Goal: Transaction & Acquisition: Purchase product/service

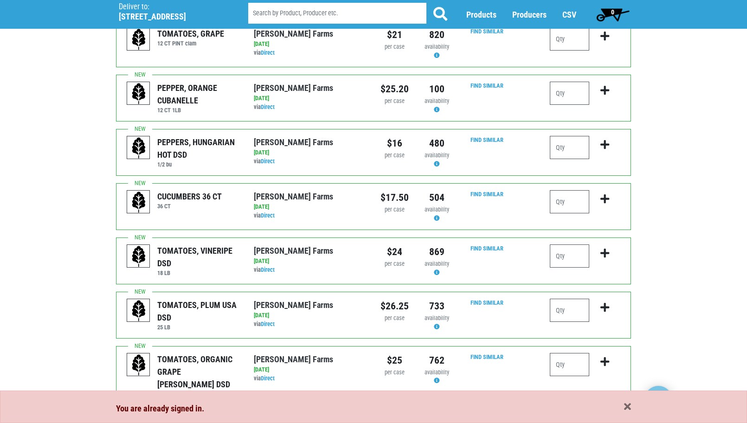
scroll to position [93, 0]
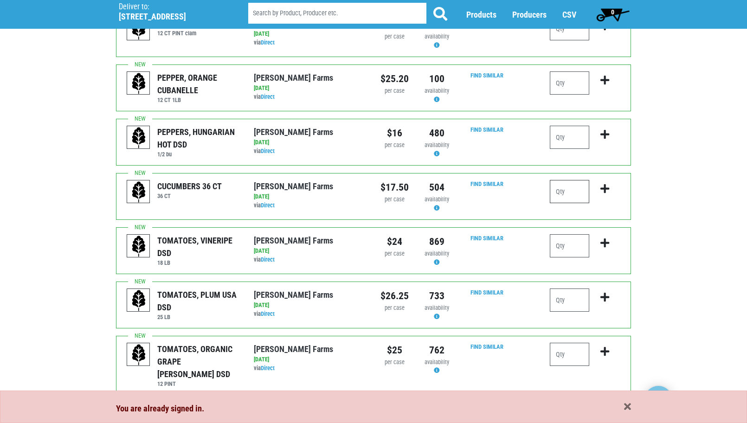
click at [572, 188] on input "number" at bounding box center [569, 191] width 39 height 23
type input "2"
click at [562, 239] on input "number" at bounding box center [569, 245] width 39 height 23
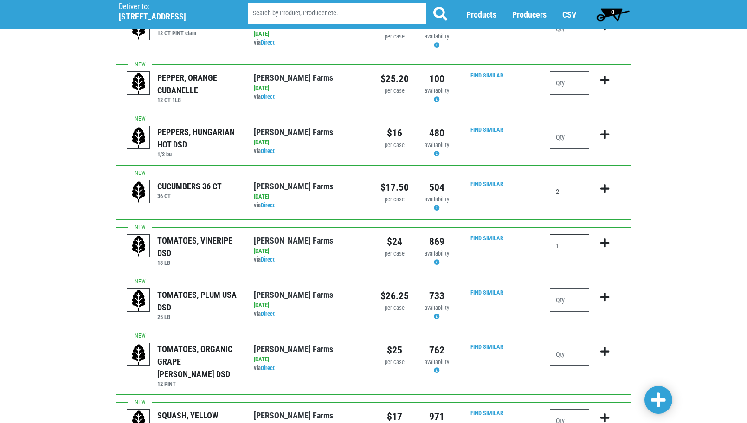
type input "1"
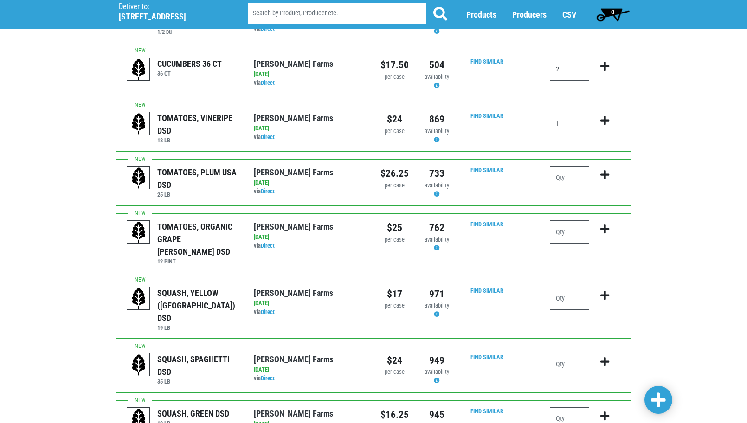
scroll to position [232, 0]
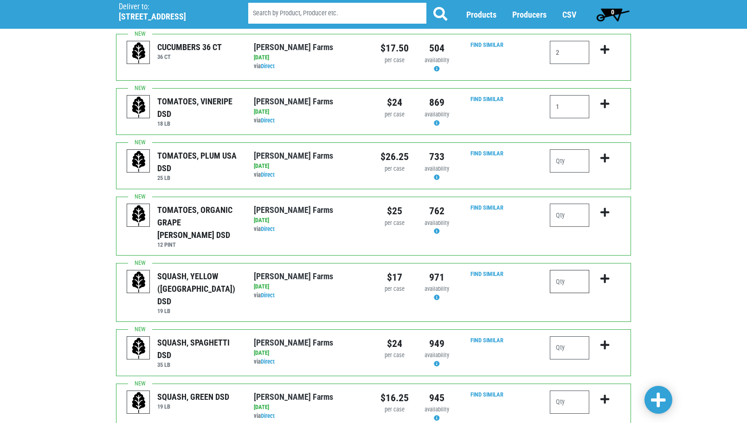
click at [567, 270] on input "number" at bounding box center [569, 281] width 39 height 23
type input "1"
click at [659, 323] on div "Deliver To Price Chopper, Cicero , #199 (5701 Cir Dr E, Cicero, NY 13039, USA) …" at bounding box center [373, 410] width 747 height 1200
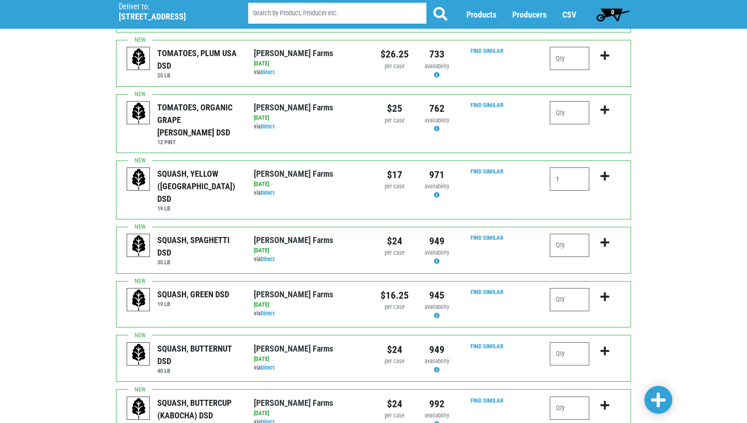
scroll to position [371, 0]
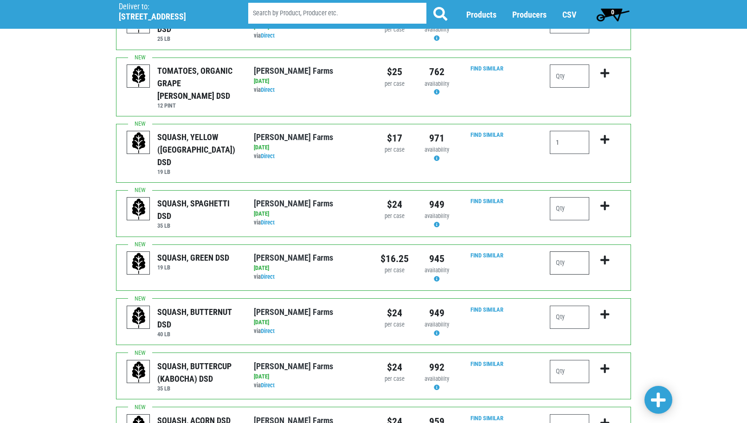
click at [566, 252] on input "number" at bounding box center [569, 263] width 39 height 23
type input "2"
click at [675, 217] on div "Deliver To Price Chopper, Cicero , #199 (5701 Cir Dr E, Cicero, NY 13039, USA) …" at bounding box center [373, 270] width 747 height 1200
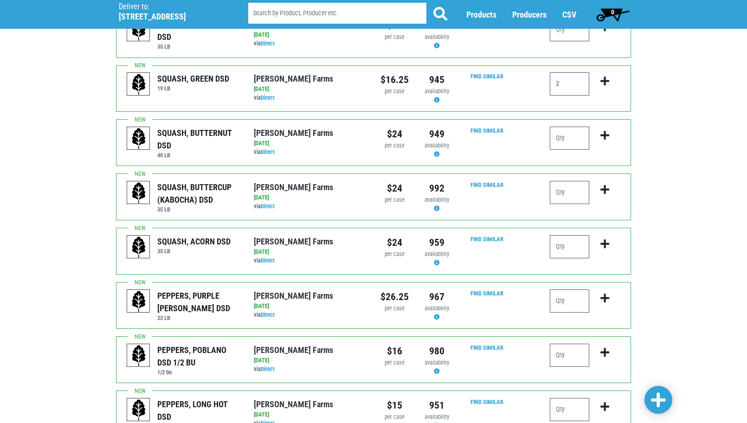
scroll to position [557, 0]
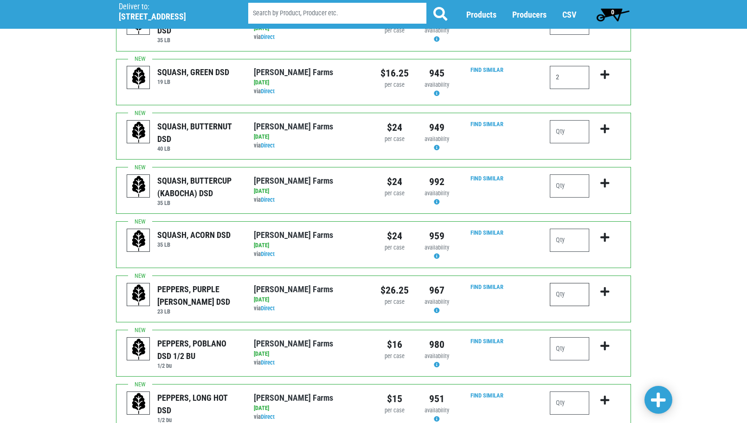
click at [570, 283] on input "number" at bounding box center [569, 294] width 39 height 23
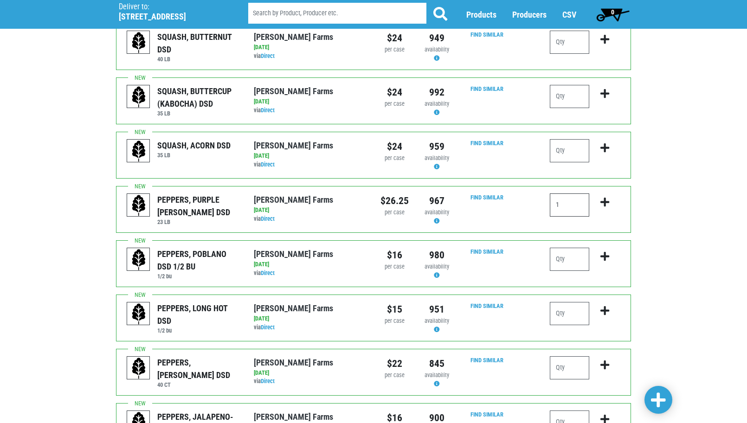
scroll to position [696, 0]
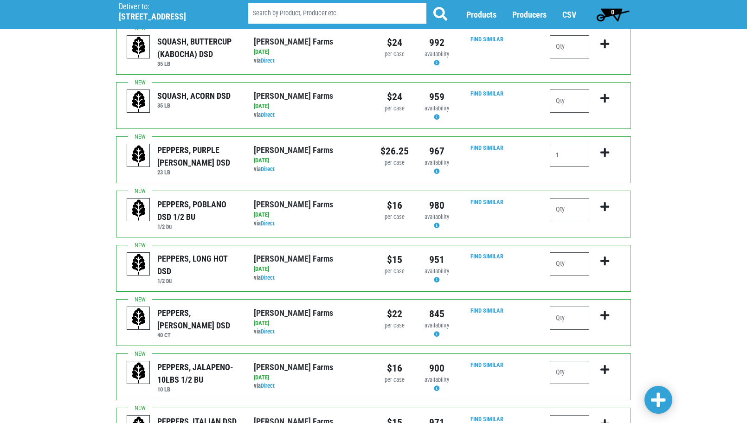
type input "1"
click at [572, 307] on input "number" at bounding box center [569, 318] width 39 height 23
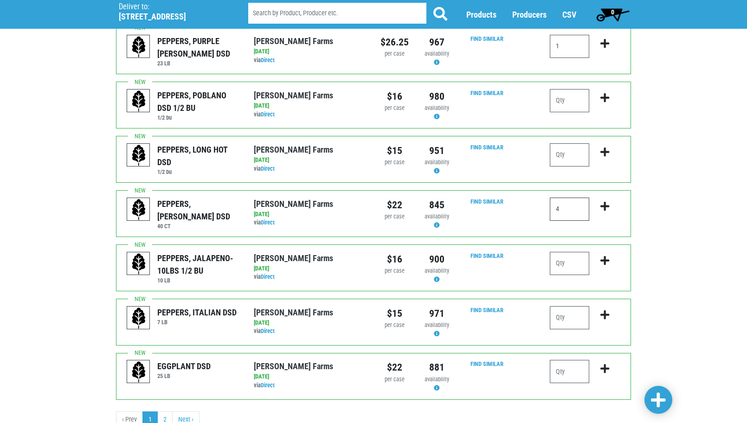
scroll to position [817, 0]
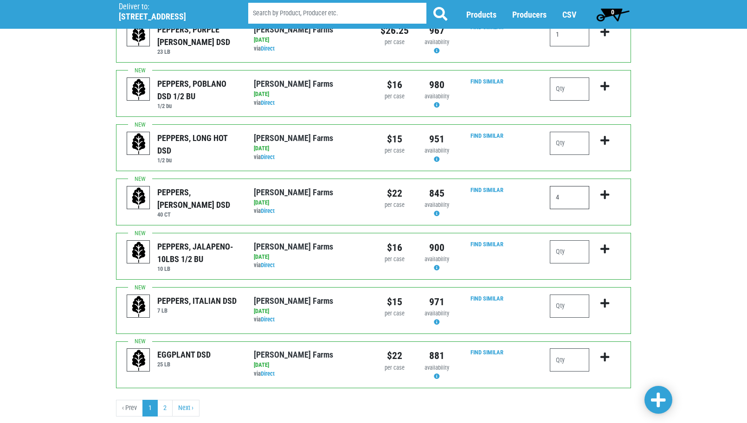
type input "4"
click at [559, 349] on input "number" at bounding box center [569, 360] width 39 height 23
type input "1"
click at [659, 399] on span at bounding box center [658, 400] width 15 height 17
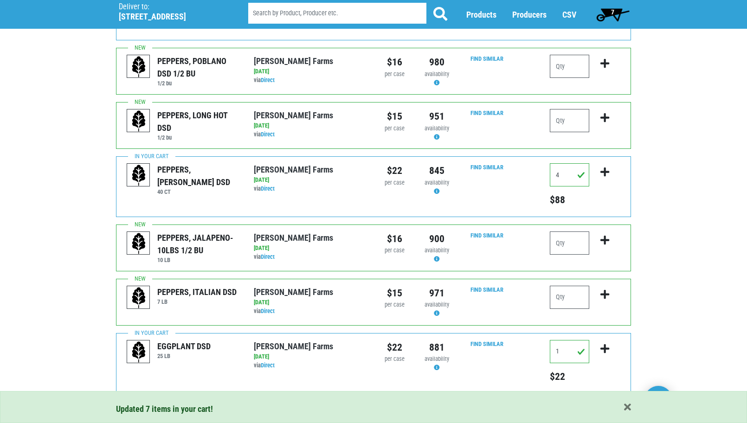
scroll to position [914, 0]
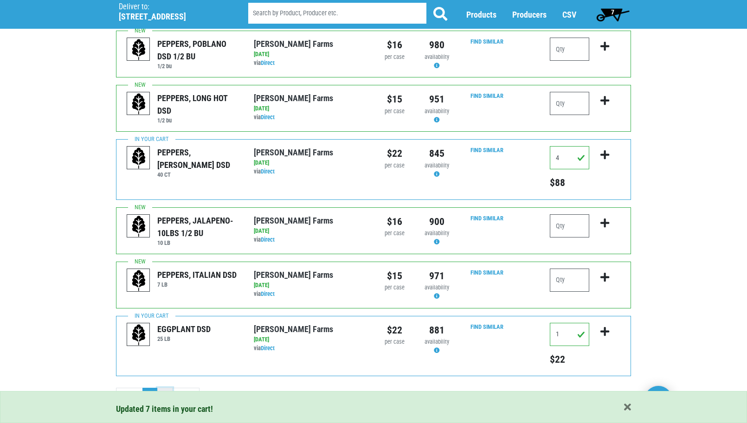
click at [167, 388] on link "2" at bounding box center [164, 396] width 15 height 17
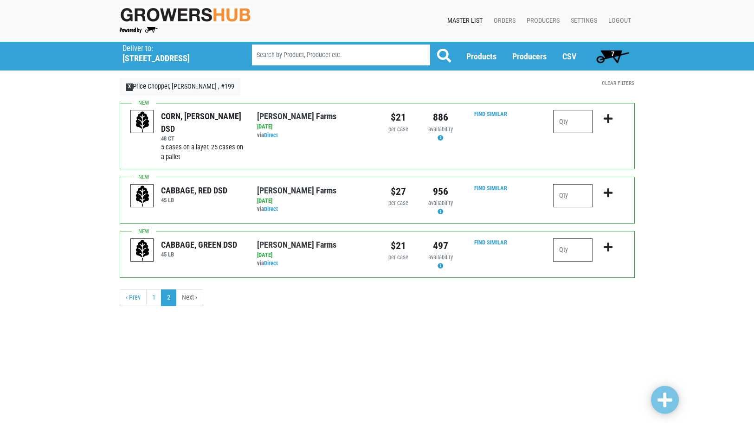
click at [568, 123] on input "number" at bounding box center [572, 121] width 39 height 23
type input "6"
click at [570, 194] on input "number" at bounding box center [572, 195] width 39 height 23
type input "1"
drag, startPoint x: 721, startPoint y: 208, endPoint x: 654, endPoint y: 231, distance: 71.6
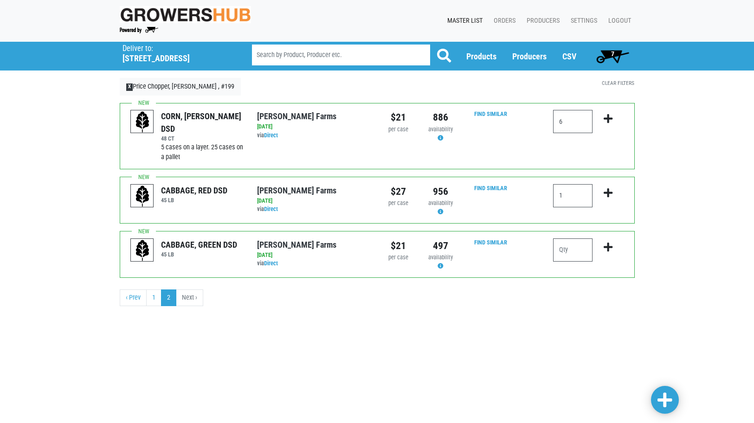
click at [721, 208] on div "Deliver To Price Chopper, Cicero , #199 (5701 Cir Dr E, Cicero, NY 13039, USA) …" at bounding box center [377, 178] width 754 height 272
click at [566, 248] on input "number" at bounding box center [572, 250] width 39 height 23
type input "2"
click at [666, 397] on span at bounding box center [665, 400] width 15 height 17
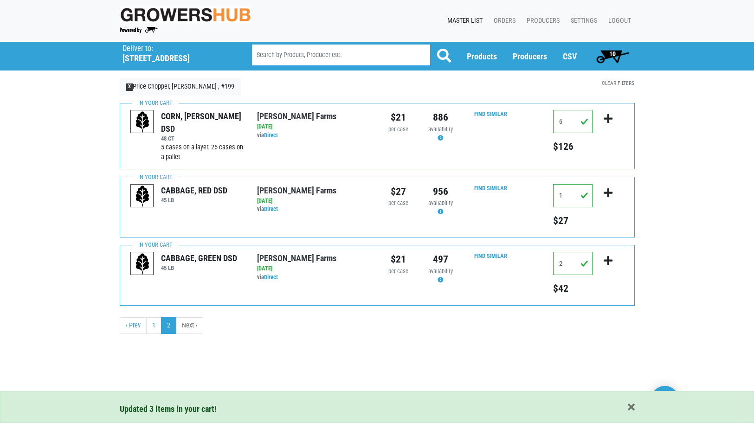
click at [617, 51] on span "10" at bounding box center [612, 56] width 41 height 19
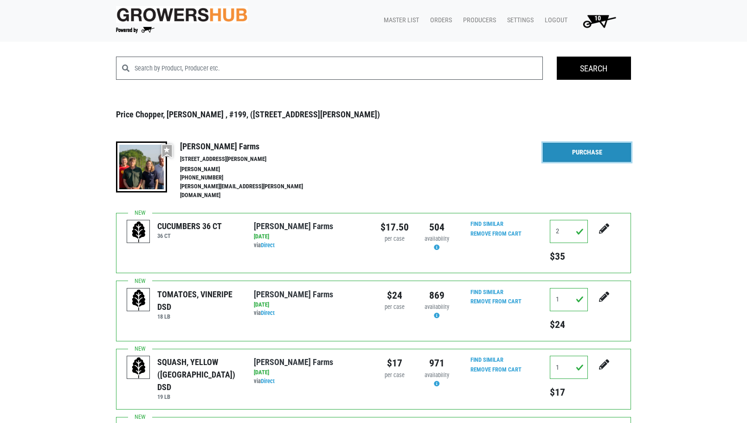
click at [584, 154] on link "Purchase" at bounding box center [587, 152] width 88 height 19
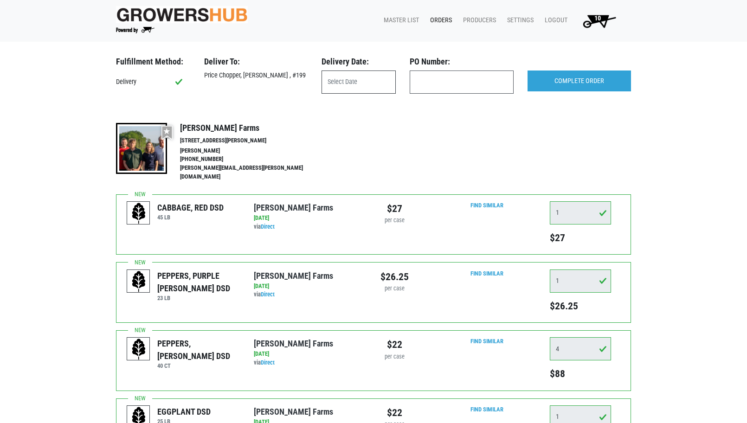
click at [360, 87] on input "text" at bounding box center [359, 82] width 74 height 23
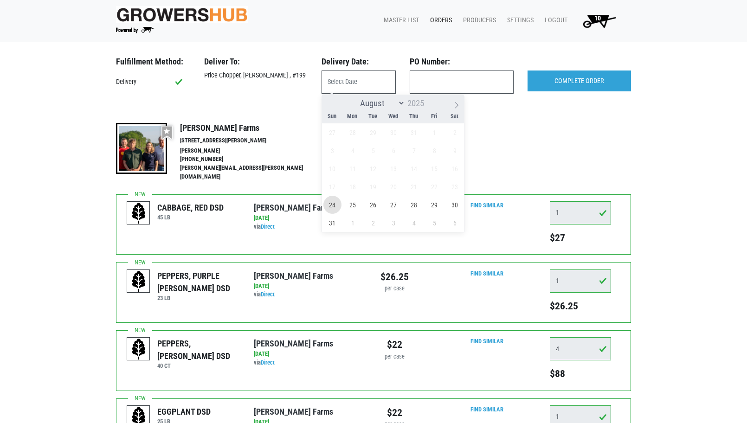
click at [334, 204] on span "24" at bounding box center [333, 205] width 18 height 18
type input "[DATE]"
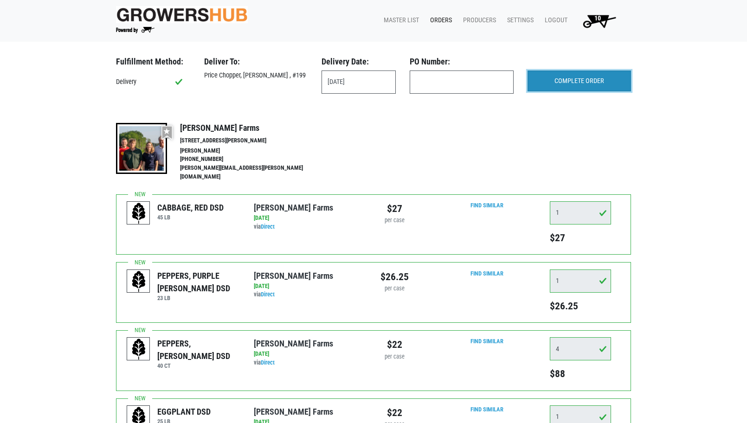
click at [586, 79] on input "COMPLETE ORDER" at bounding box center [580, 81] width 104 height 21
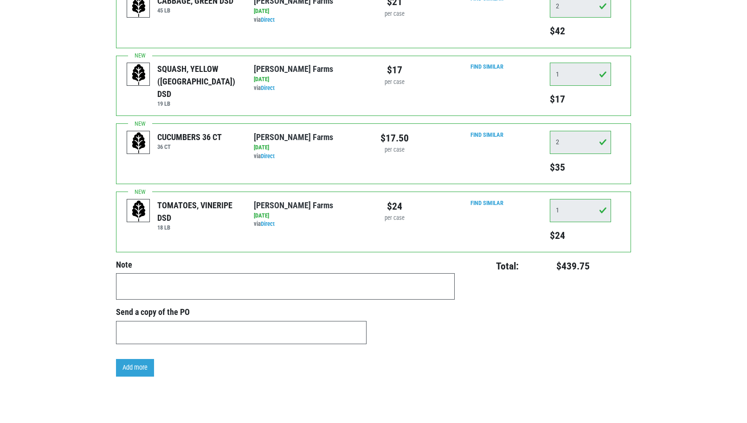
scroll to position [602, 0]
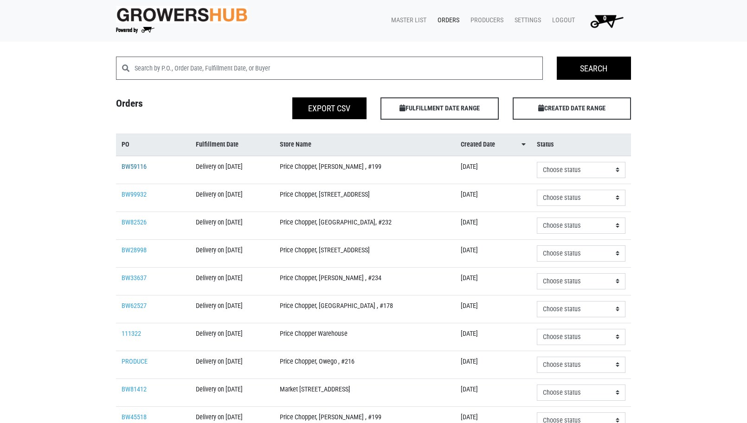
click at [136, 169] on link "BW59116" at bounding box center [134, 167] width 25 height 8
